Goal: Navigation & Orientation: Find specific page/section

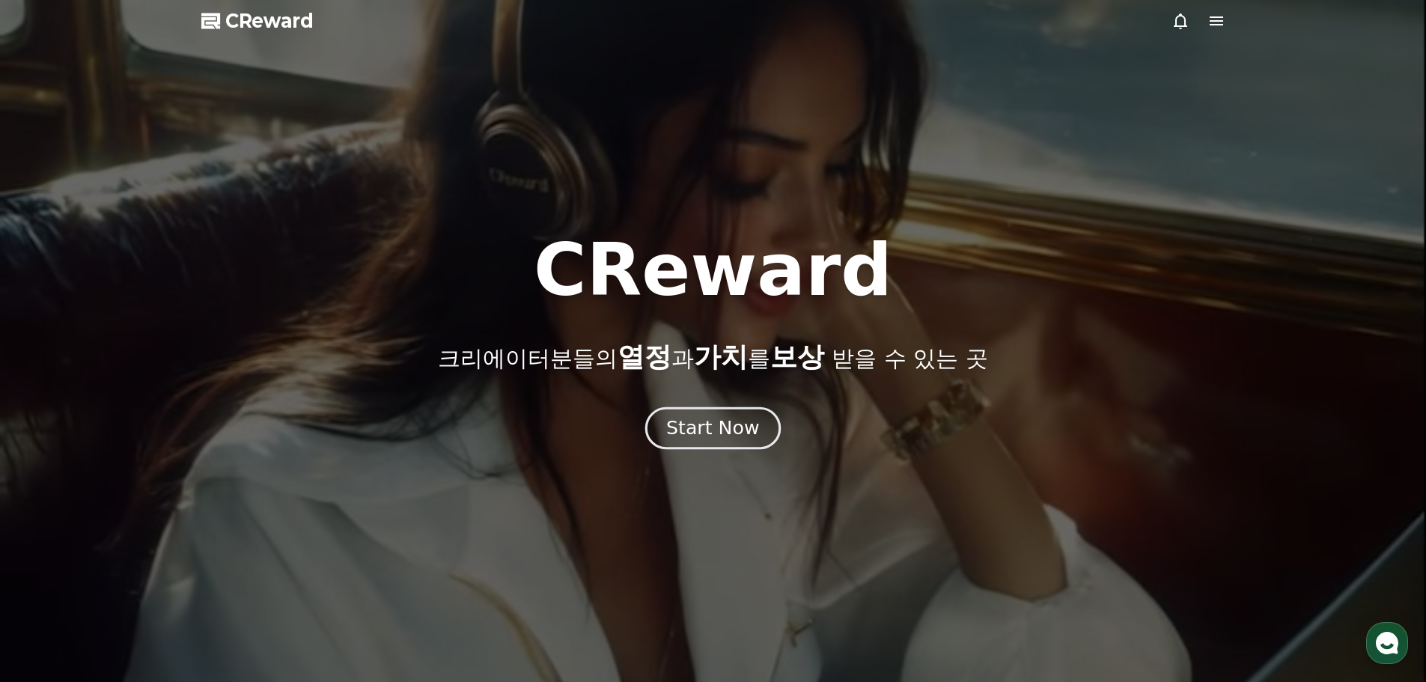
click at [717, 421] on div "Start Now" at bounding box center [712, 427] width 93 height 25
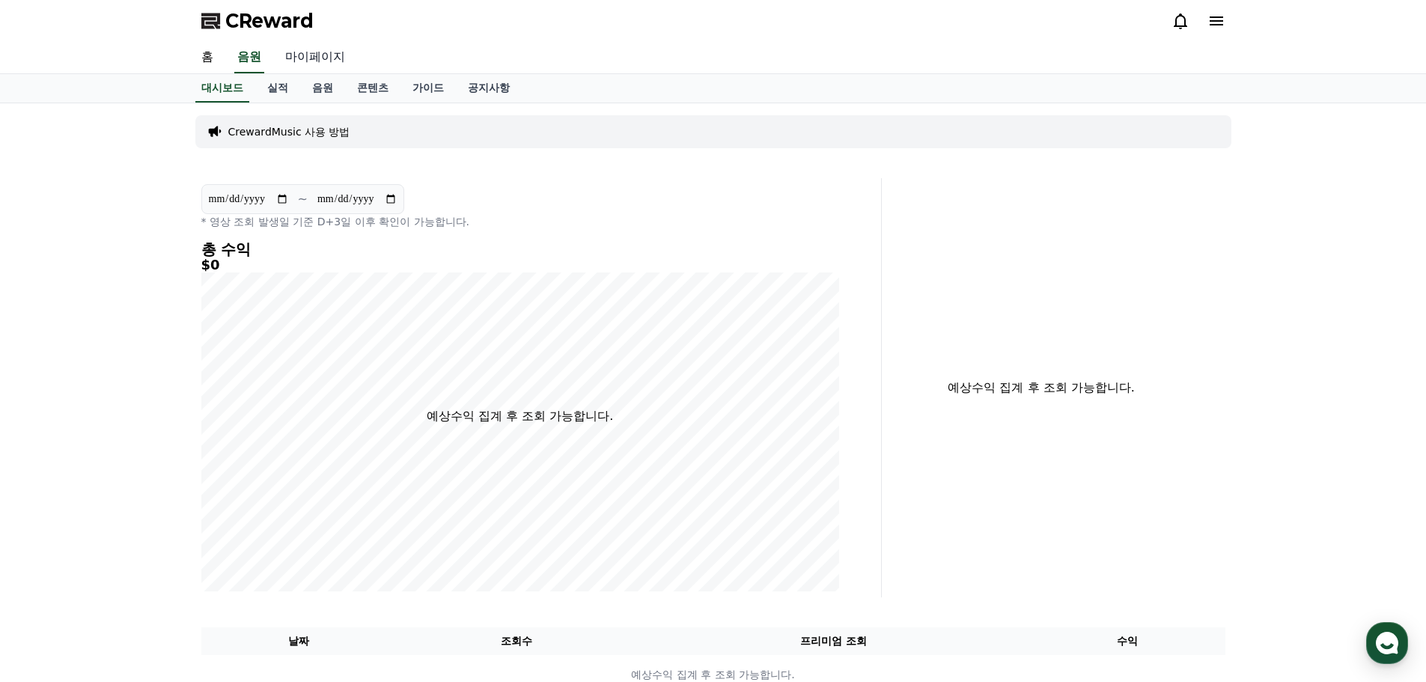
click at [318, 55] on link "마이페이지" at bounding box center [315, 57] width 84 height 31
select select "**********"
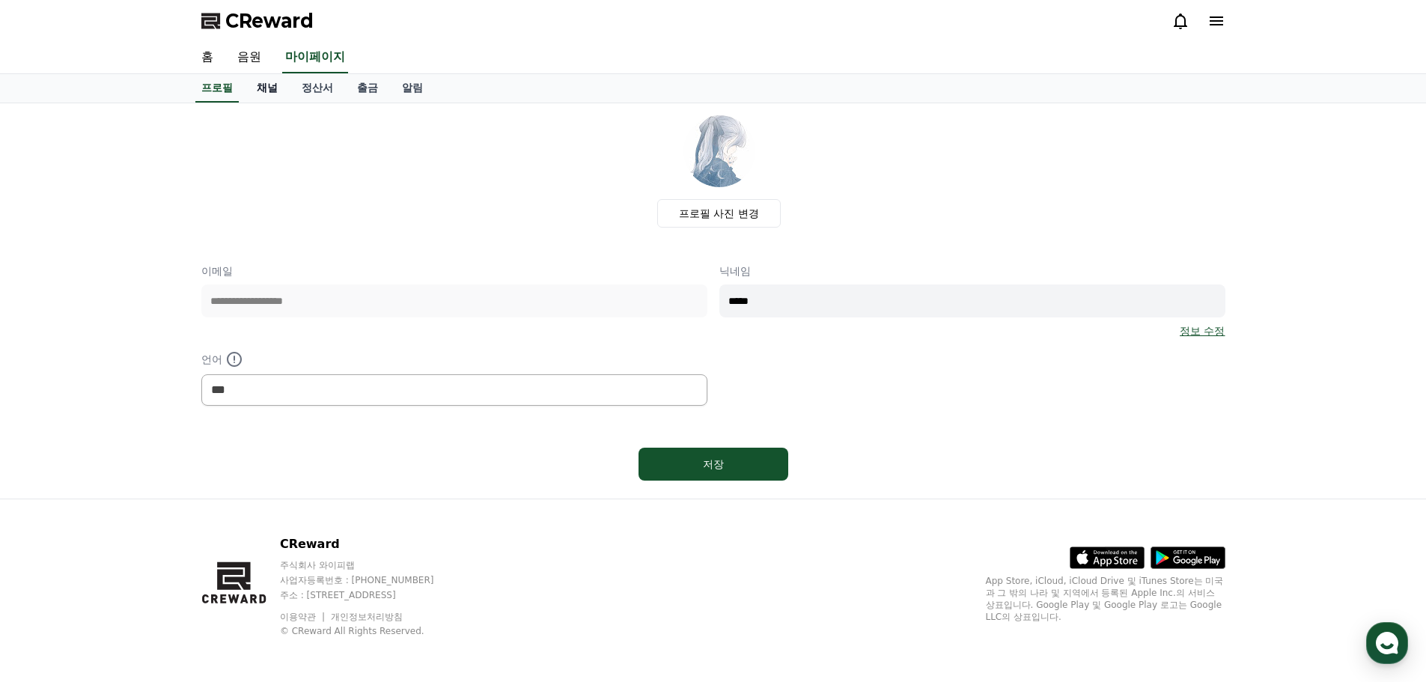
click at [266, 91] on link "채널" at bounding box center [267, 88] width 45 height 28
